Goal: Information Seeking & Learning: Learn about a topic

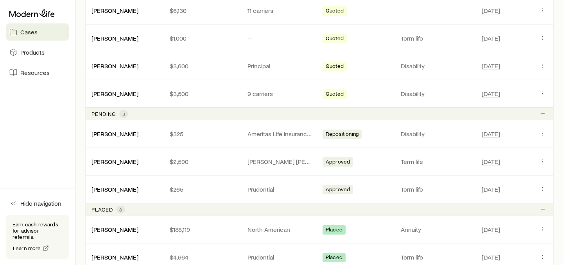
scroll to position [187, 0]
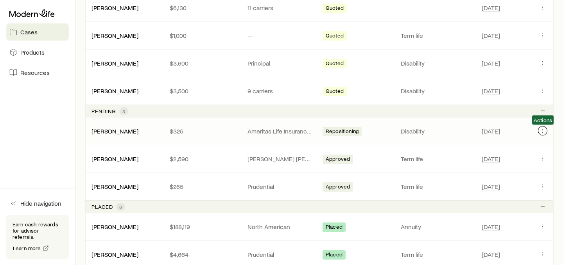
click at [540, 130] on icon "Client cases" at bounding box center [542, 131] width 6 height 6
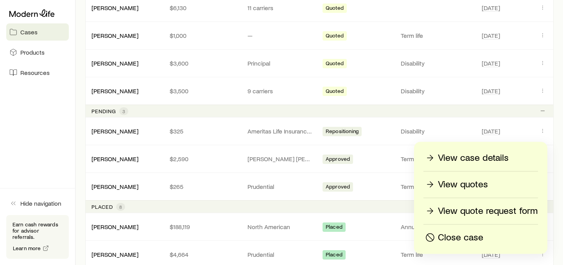
click at [454, 238] on p "Close case" at bounding box center [460, 238] width 45 height 13
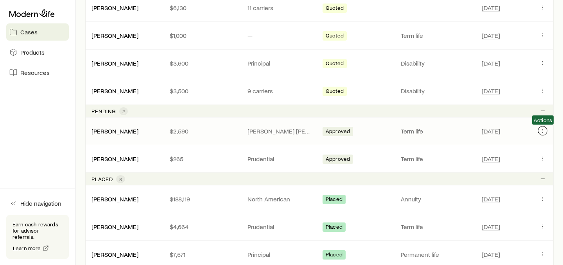
click at [543, 128] on icon "Client cases" at bounding box center [542, 131] width 6 height 6
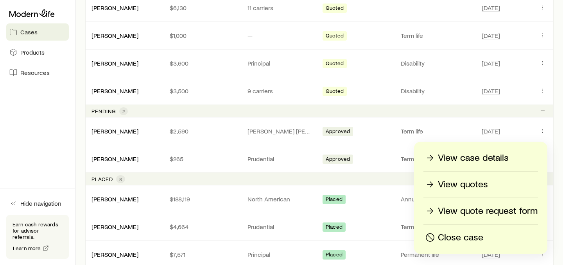
click at [440, 186] on p "View quotes" at bounding box center [463, 185] width 50 height 13
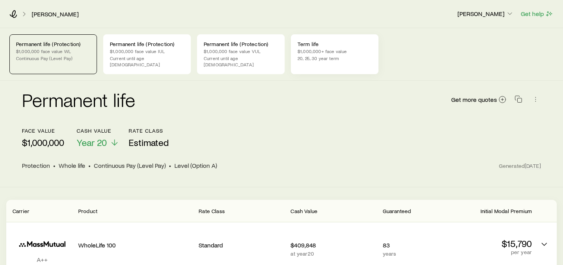
click at [338, 53] on p "$1,000,000+ face value" at bounding box center [334, 51] width 74 height 6
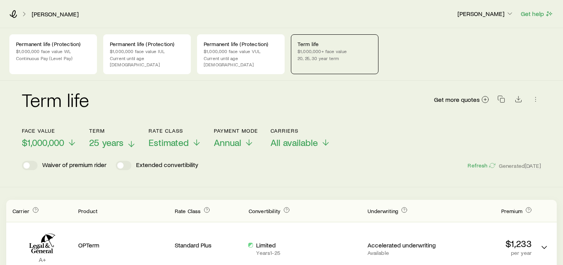
click at [113, 139] on span "25 years" at bounding box center [106, 142] width 34 height 11
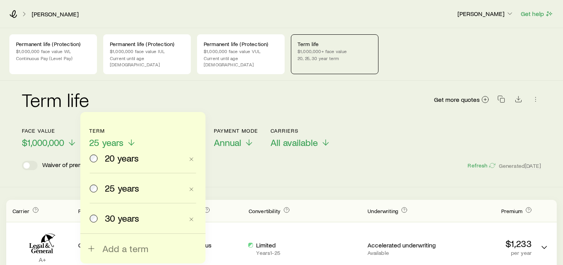
click at [116, 163] on span "20 years" at bounding box center [122, 158] width 34 height 11
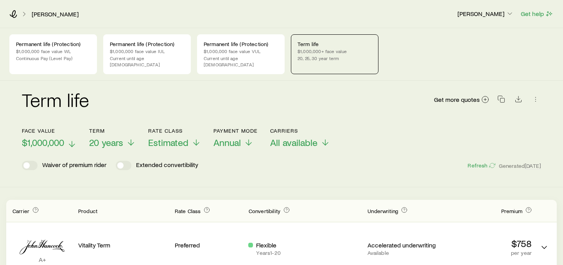
click at [60, 137] on span "$1,000,000" at bounding box center [43, 142] width 42 height 11
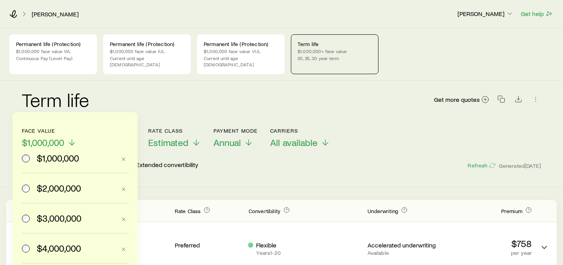
click at [59, 215] on span "$3,000,000" at bounding box center [59, 218] width 45 height 11
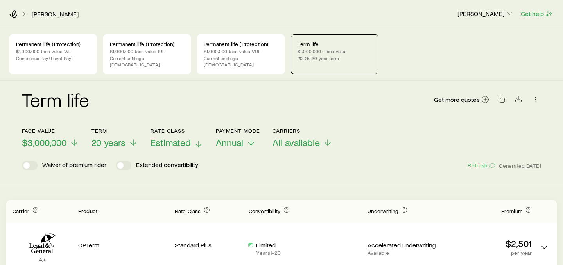
click at [187, 137] on span "Estimated" at bounding box center [170, 142] width 40 height 11
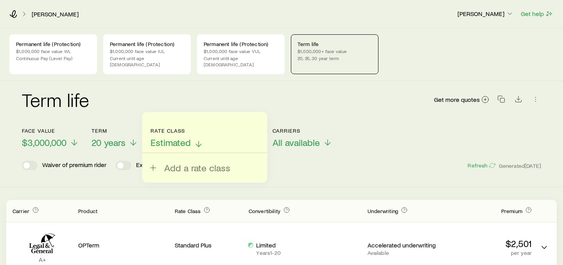
click at [187, 137] on span "Estimated" at bounding box center [170, 142] width 40 height 11
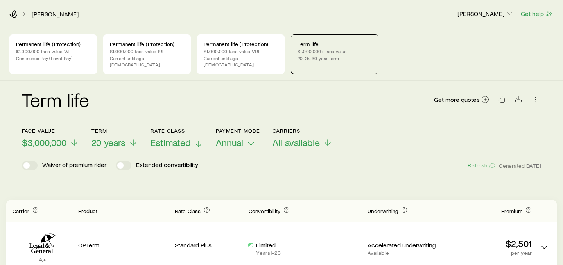
click at [187, 137] on span "Estimated" at bounding box center [170, 142] width 40 height 11
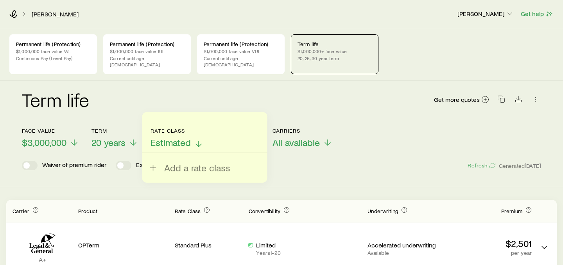
click at [187, 137] on span "Estimated" at bounding box center [170, 142] width 40 height 11
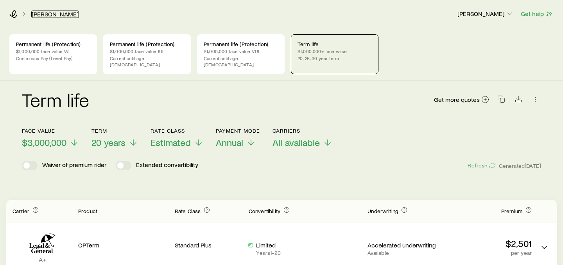
click at [58, 12] on link "[PERSON_NAME]" at bounding box center [55, 14] width 48 height 7
click at [175, 138] on span "Estimated" at bounding box center [170, 142] width 40 height 11
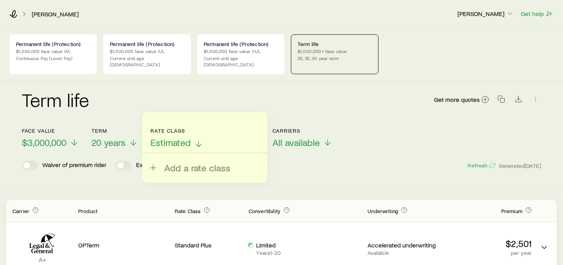
click at [175, 138] on span "Estimated" at bounding box center [170, 142] width 40 height 11
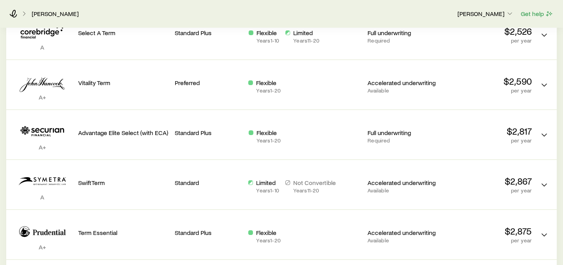
scroll to position [312, 0]
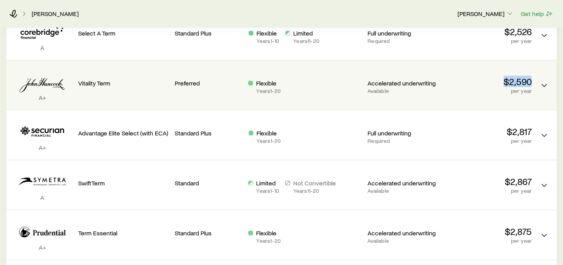
drag, startPoint x: 493, startPoint y: 77, endPoint x: 531, endPoint y: 78, distance: 37.5
click at [531, 78] on p "$2,590" at bounding box center [487, 81] width 90 height 11
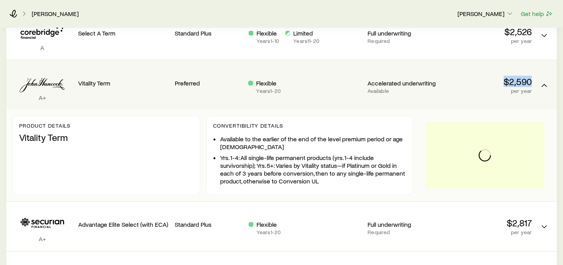
copy p "$2,590"
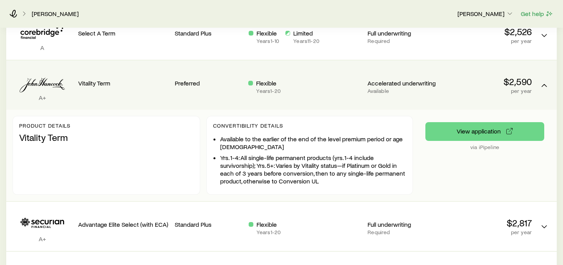
click at [433, 89] on div "Accelerated underwriting Available" at bounding box center [401, 85] width 68 height 37
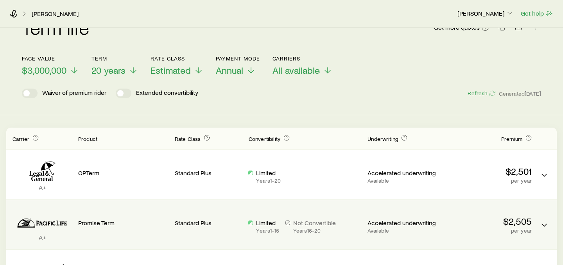
scroll to position [0, 0]
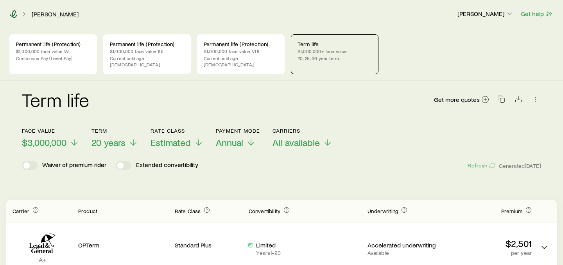
click at [14, 11] on icon at bounding box center [13, 14] width 8 height 8
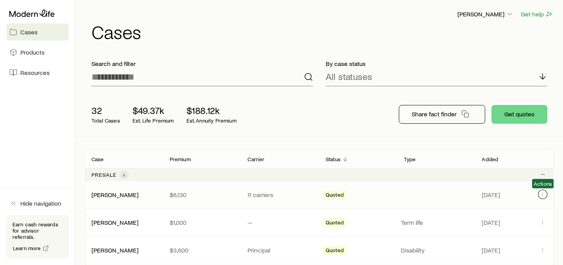
click at [538, 196] on button "Client cases" at bounding box center [542, 194] width 9 height 9
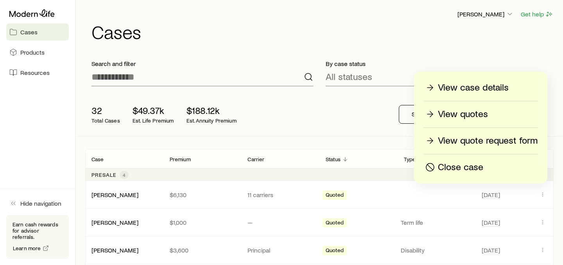
click at [453, 166] on p "Close case" at bounding box center [460, 167] width 45 height 13
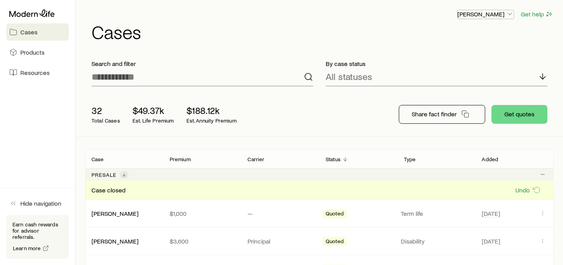
click at [492, 12] on p "[PERSON_NAME]" at bounding box center [485, 14] width 56 height 8
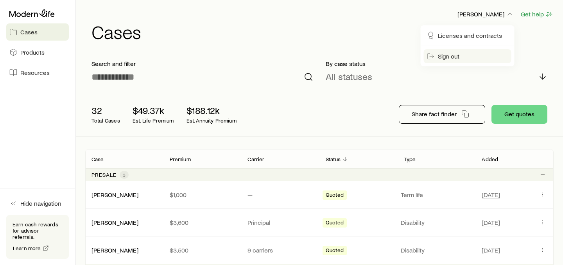
click at [440, 61] on button "Sign out" at bounding box center [468, 56] width 88 height 14
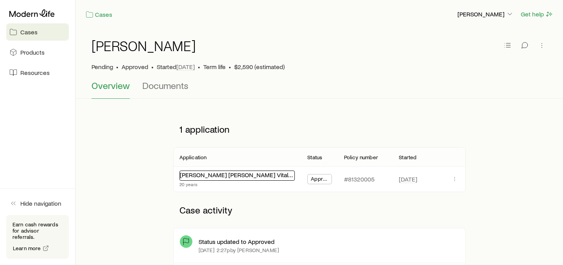
click at [212, 176] on link "John Hancock Vitality Term" at bounding box center [244, 174] width 129 height 7
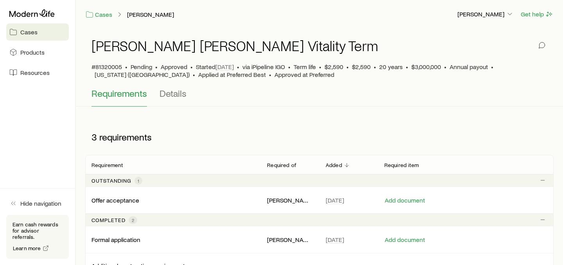
click at [188, 94] on div "Requirements Details" at bounding box center [319, 97] width 456 height 19
click at [181, 96] on span "Details" at bounding box center [172, 93] width 27 height 11
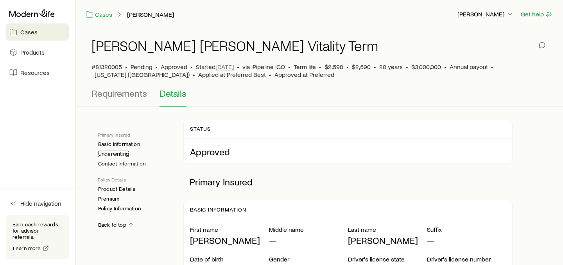
click at [118, 154] on link "Underwriting" at bounding box center [113, 154] width 31 height 7
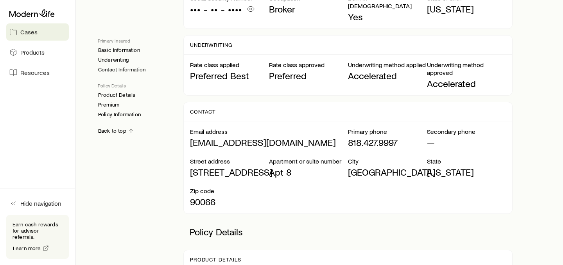
click at [458, 61] on p "Underwriting method approved" at bounding box center [466, 69] width 79 height 16
click at [112, 97] on link "Product Details" at bounding box center [117, 95] width 38 height 7
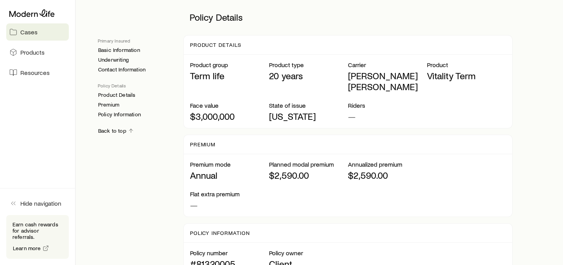
click at [275, 170] on p "$2,590.00" at bounding box center [308, 175] width 79 height 11
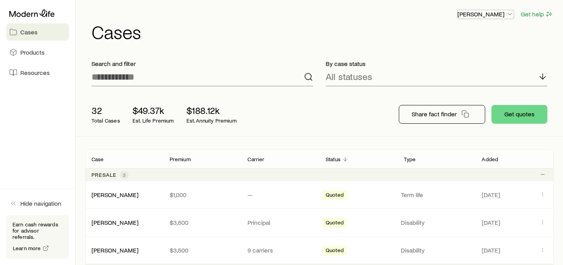
click at [490, 10] on button "[PERSON_NAME]" at bounding box center [485, 14] width 57 height 9
click at [464, 56] on button "Sign out" at bounding box center [468, 56] width 88 height 14
